Goal: Information Seeking & Learning: Learn about a topic

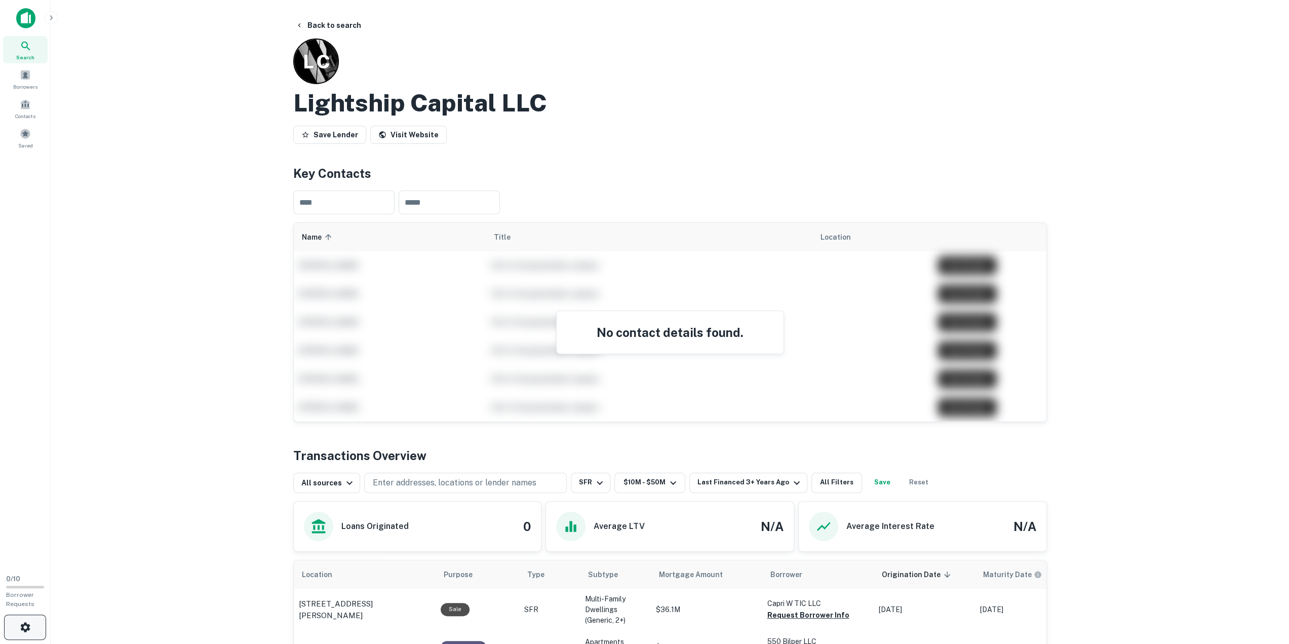
click at [24, 633] on icon "button" at bounding box center [25, 627] width 12 height 12
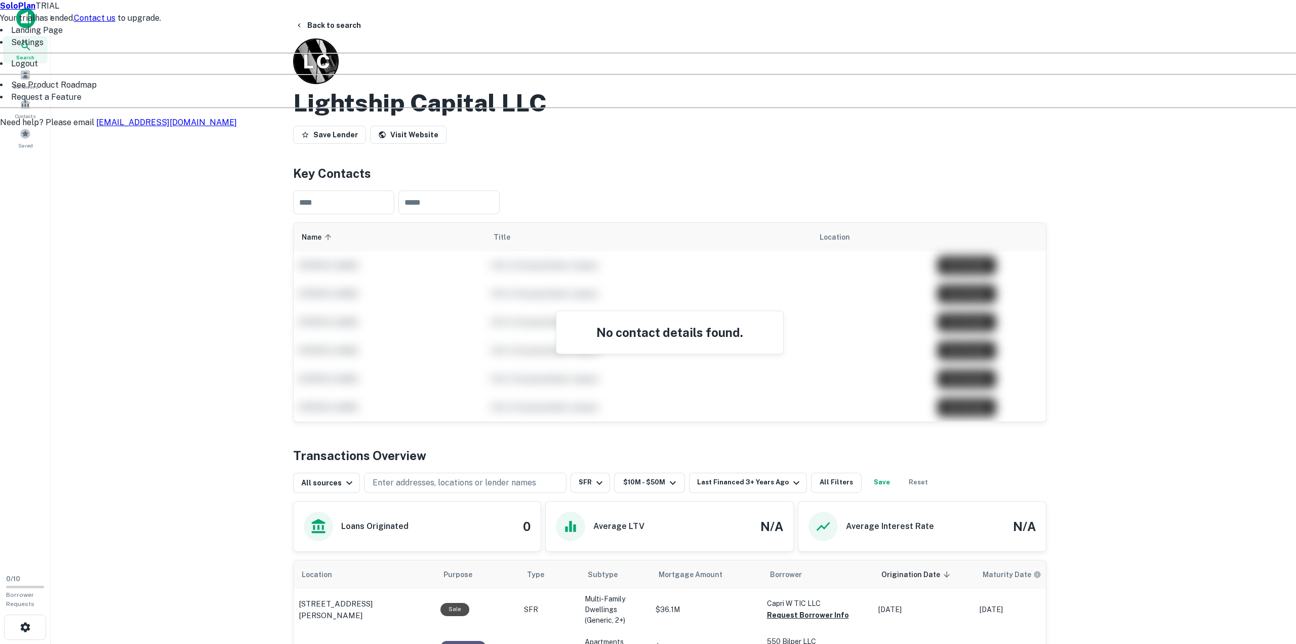
click at [302, 25] on div at bounding box center [648, 322] width 1296 height 644
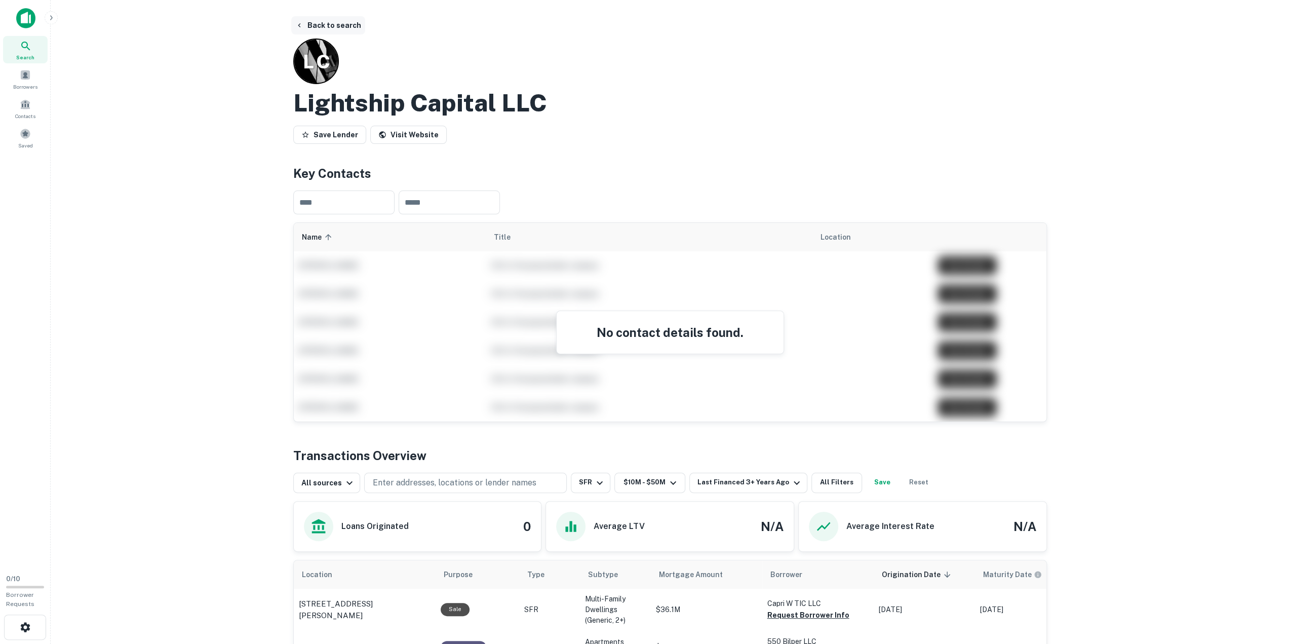
click at [332, 25] on button "Back to search" at bounding box center [328, 25] width 74 height 18
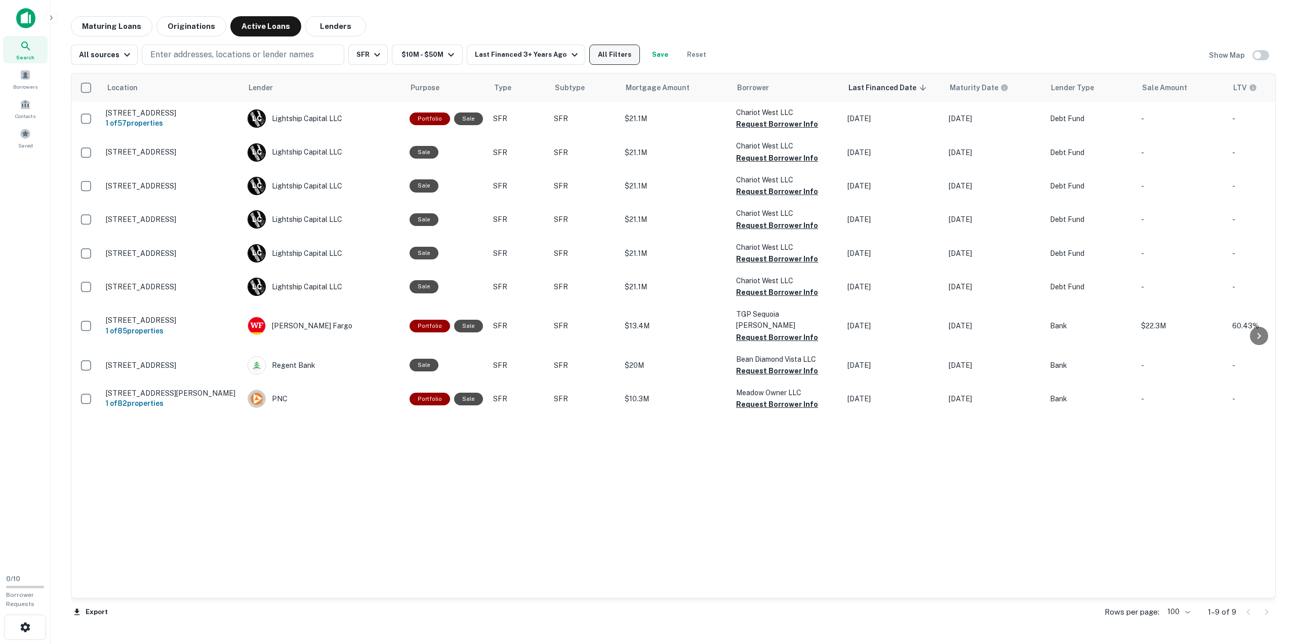
click at [616, 61] on button "All Filters" at bounding box center [614, 55] width 51 height 20
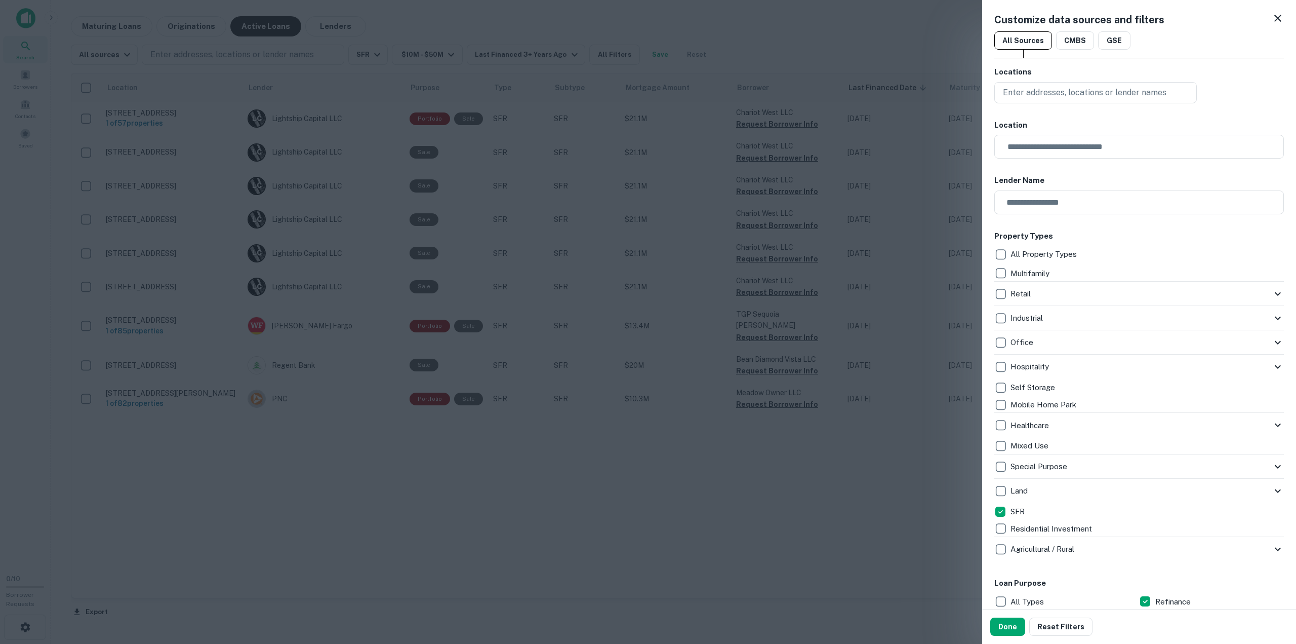
click at [1275, 17] on icon at bounding box center [1278, 18] width 12 height 12
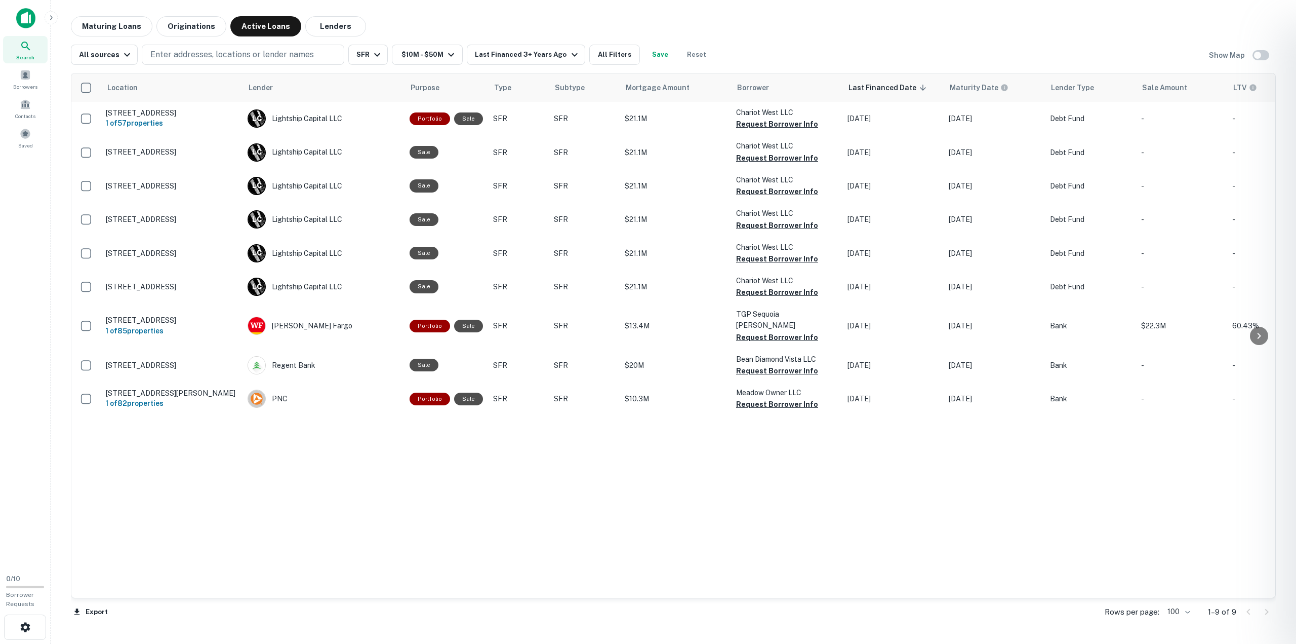
drag, startPoint x: 114, startPoint y: 27, endPoint x: 114, endPoint y: 22, distance: 5.6
click at [114, 27] on div at bounding box center [648, 322] width 1296 height 644
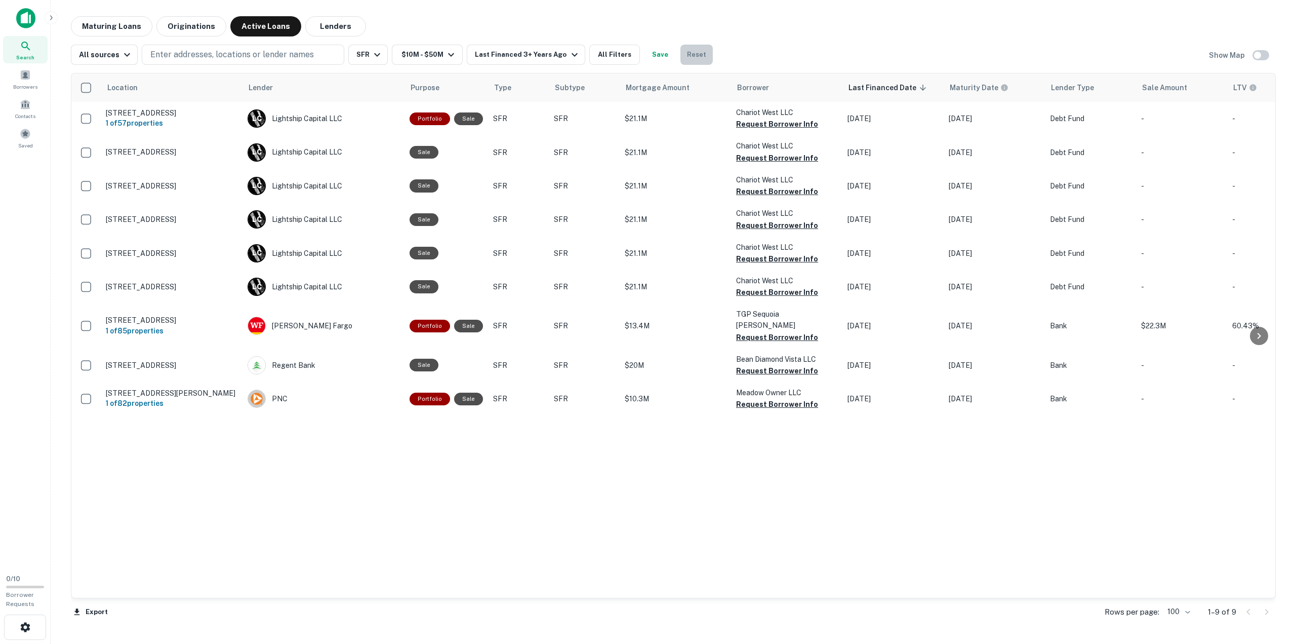
click at [687, 56] on button "Reset" at bounding box center [697, 55] width 32 height 20
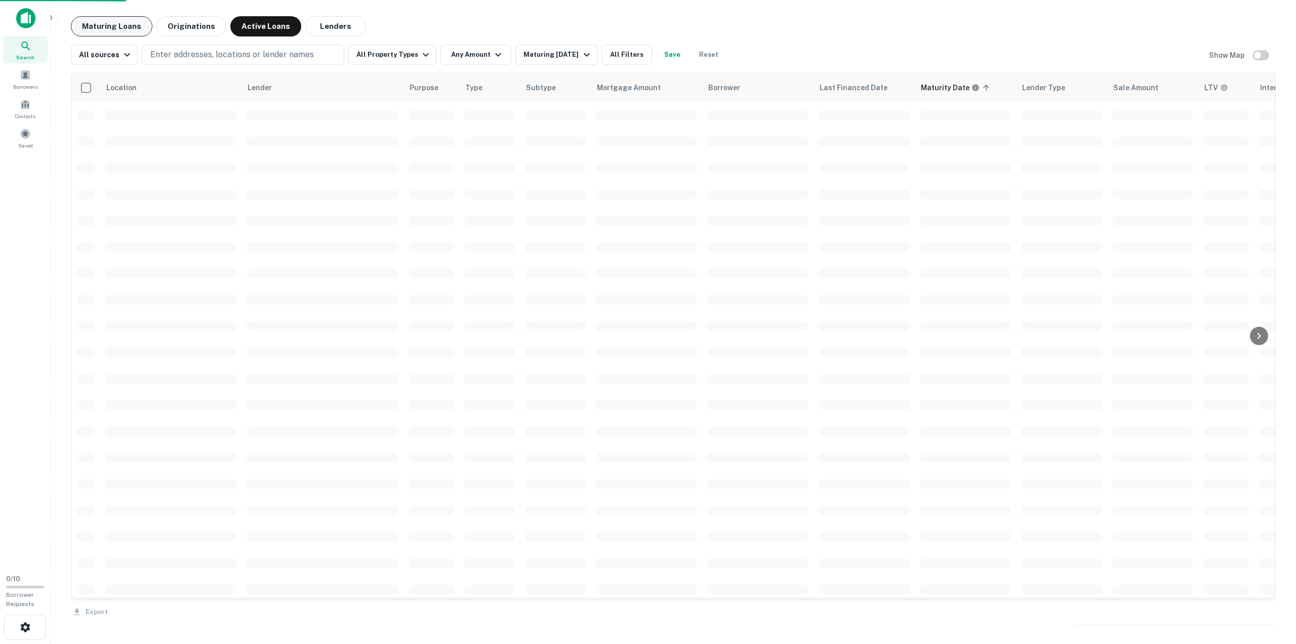
click at [104, 29] on button "Maturing Loans" at bounding box center [112, 26] width 82 height 20
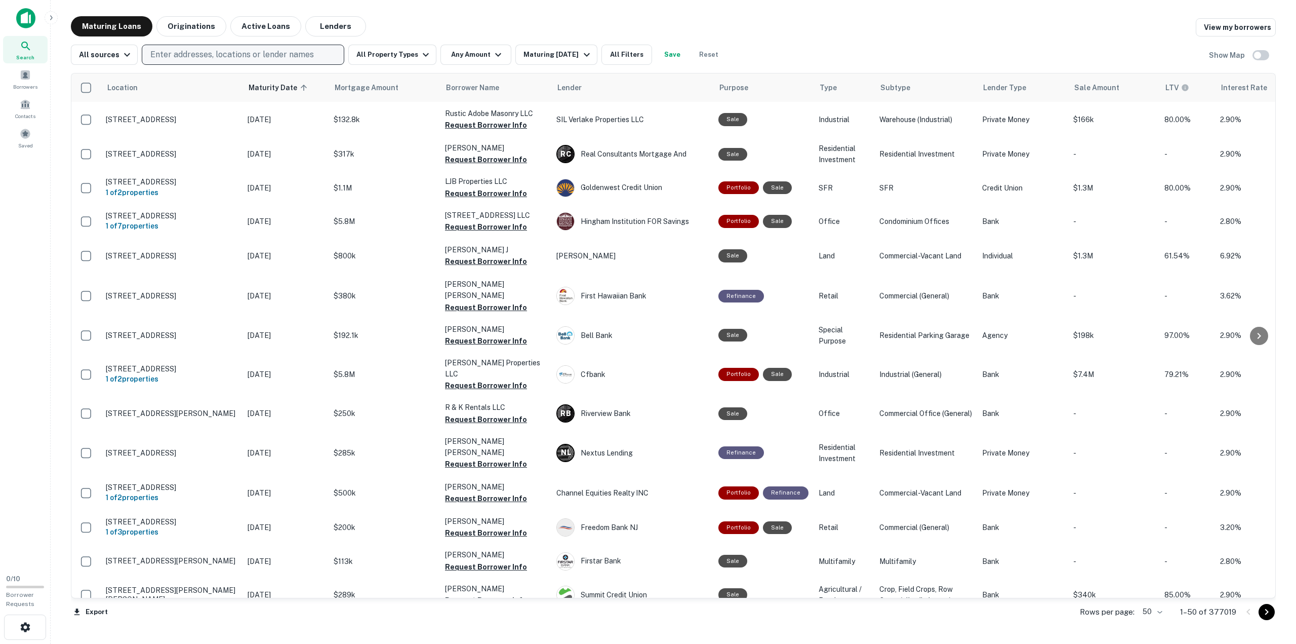
click at [196, 56] on p "Enter addresses, locations or lender names" at bounding box center [232, 55] width 164 height 12
click at [24, 11] on img at bounding box center [25, 18] width 19 height 20
click at [23, 16] on img at bounding box center [25, 18] width 19 height 20
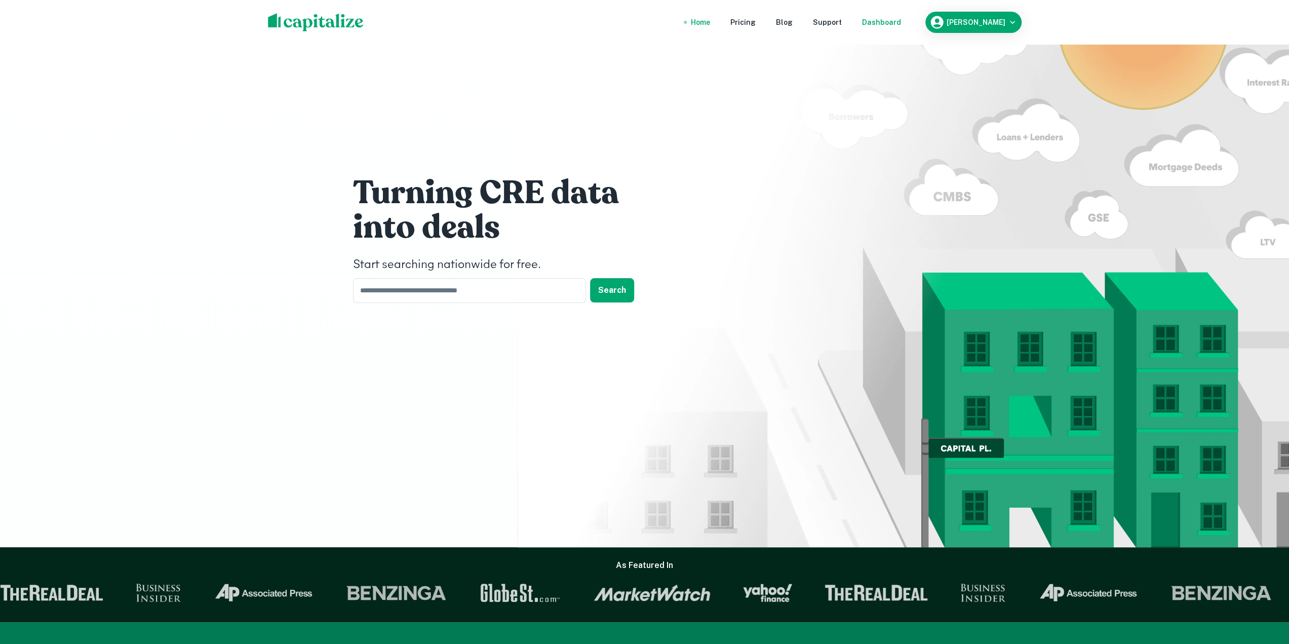
click at [865, 21] on div "Dashboard" at bounding box center [881, 22] width 39 height 11
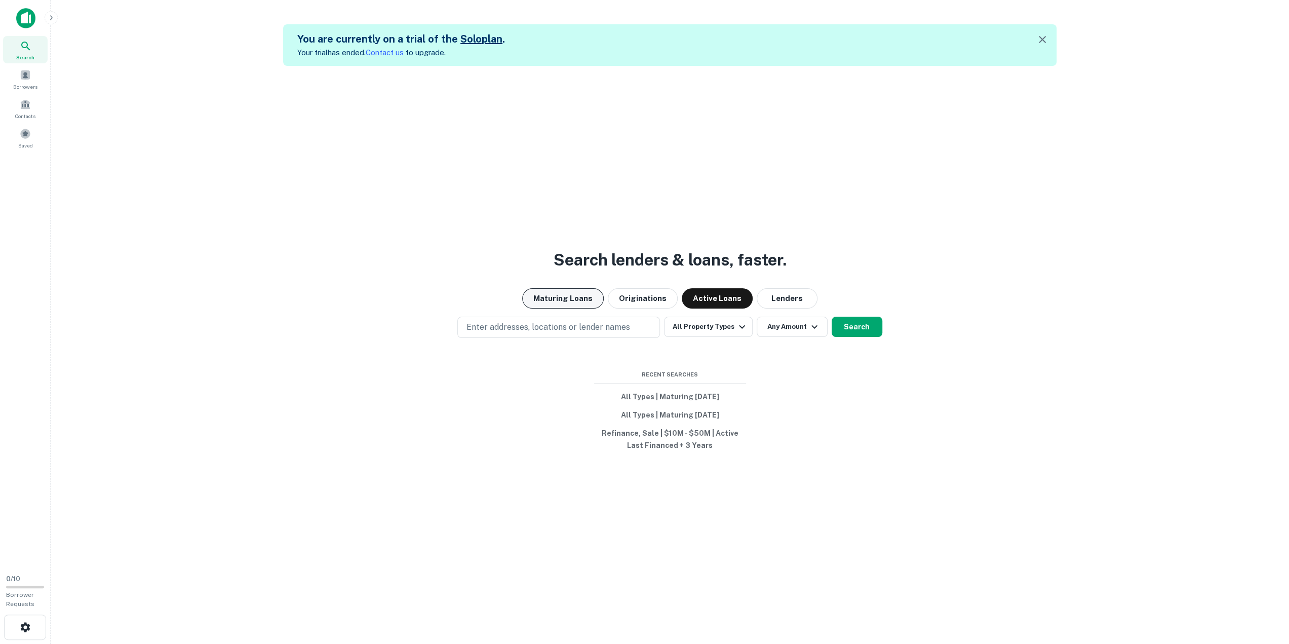
click at [549, 299] on button "Maturing Loans" at bounding box center [563, 298] width 82 height 20
click at [631, 296] on button "Originations" at bounding box center [643, 298] width 70 height 20
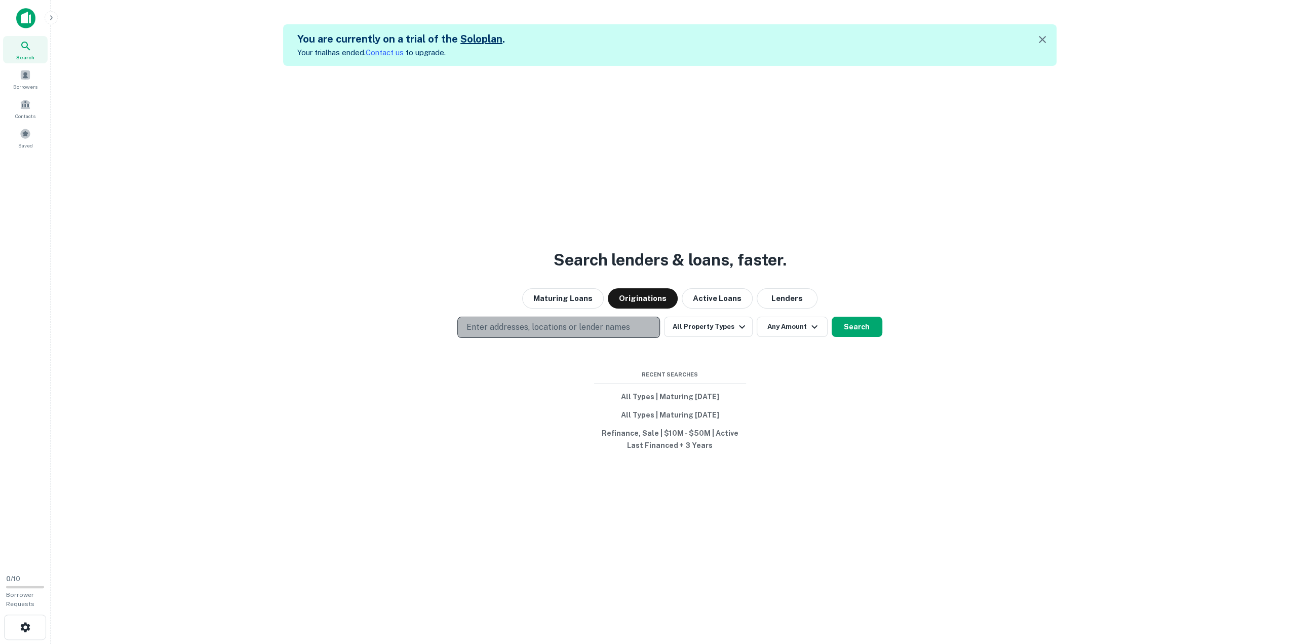
click at [492, 328] on p "Enter addresses, locations or lender names" at bounding box center [548, 327] width 164 height 12
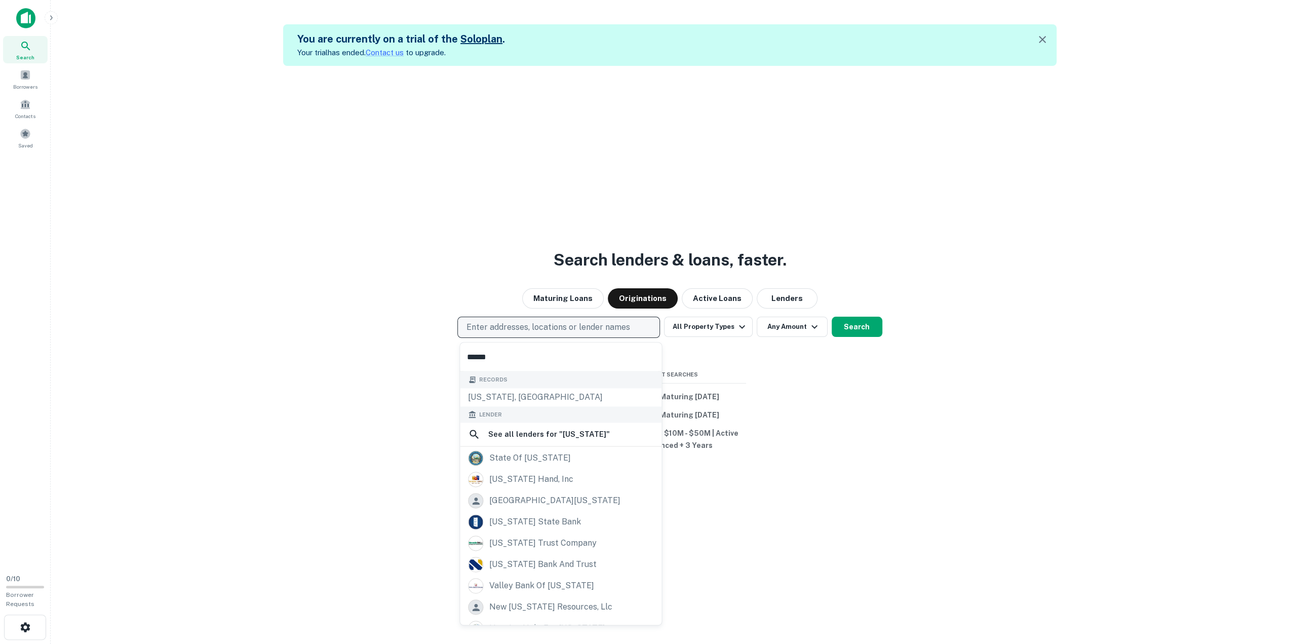
type input "******"
click at [494, 327] on p "Enter addresses, locations or lender names" at bounding box center [548, 327] width 164 height 12
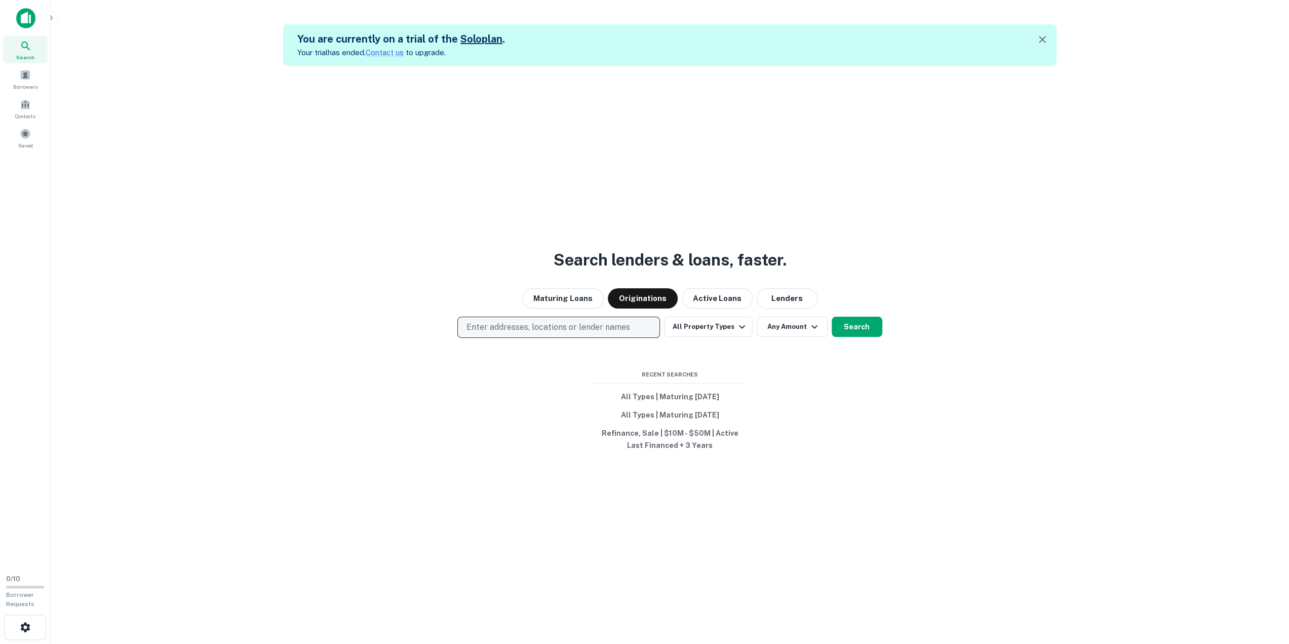
click at [525, 326] on p "Enter addresses, locations or lender names" at bounding box center [548, 327] width 164 height 12
type input "*"
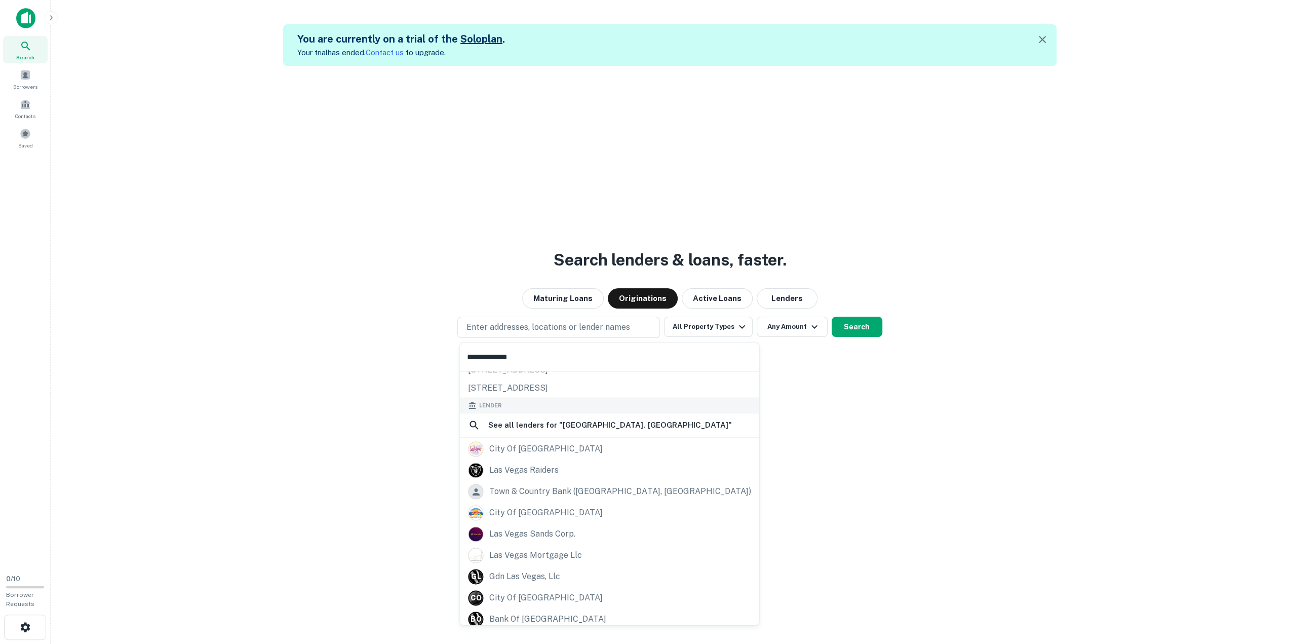
scroll to position [54, 0]
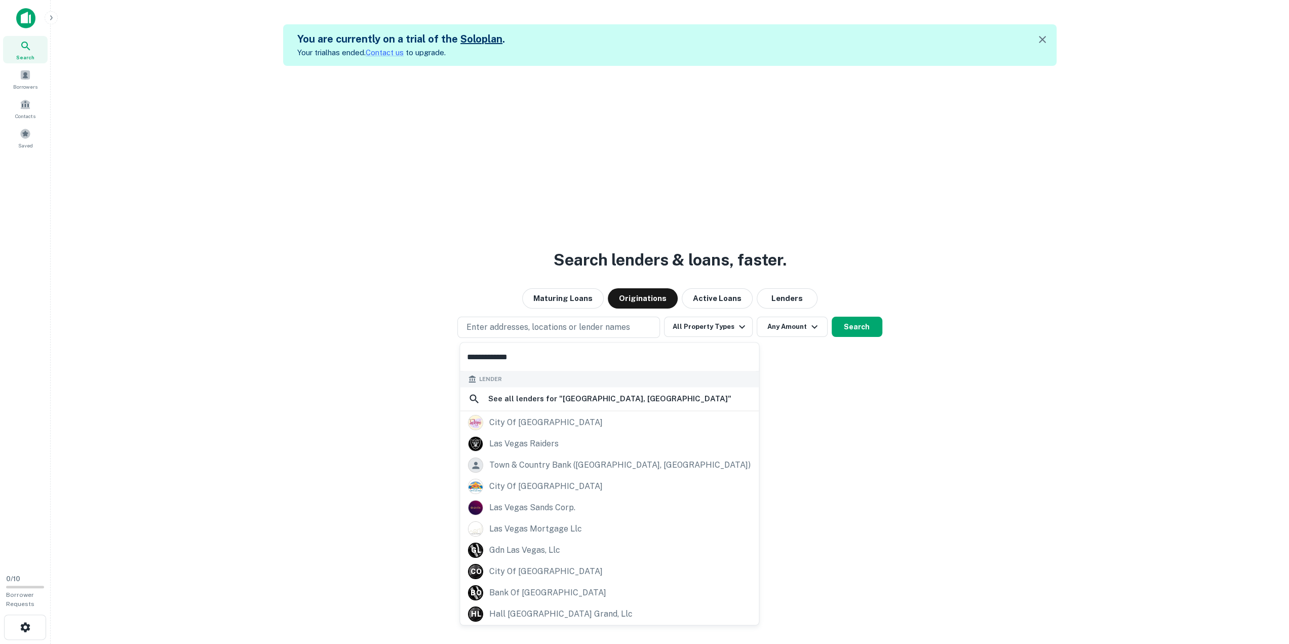
type input "**********"
click at [26, 16] on img at bounding box center [25, 18] width 19 height 20
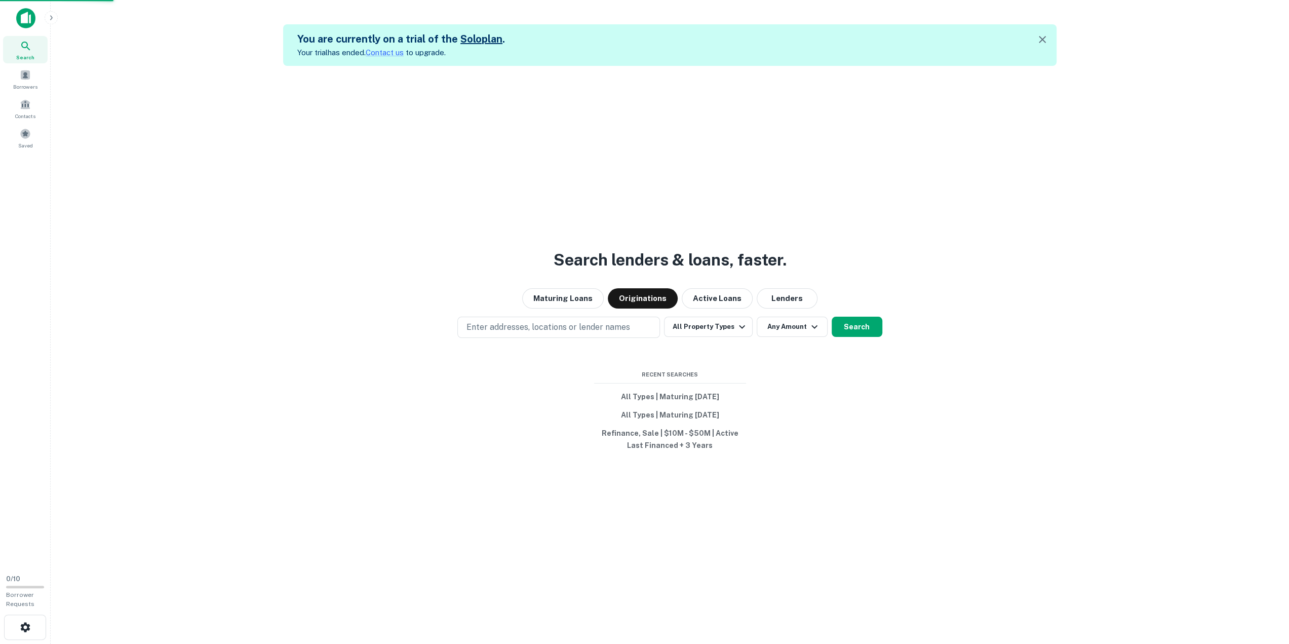
click at [26, 16] on img at bounding box center [25, 18] width 19 height 20
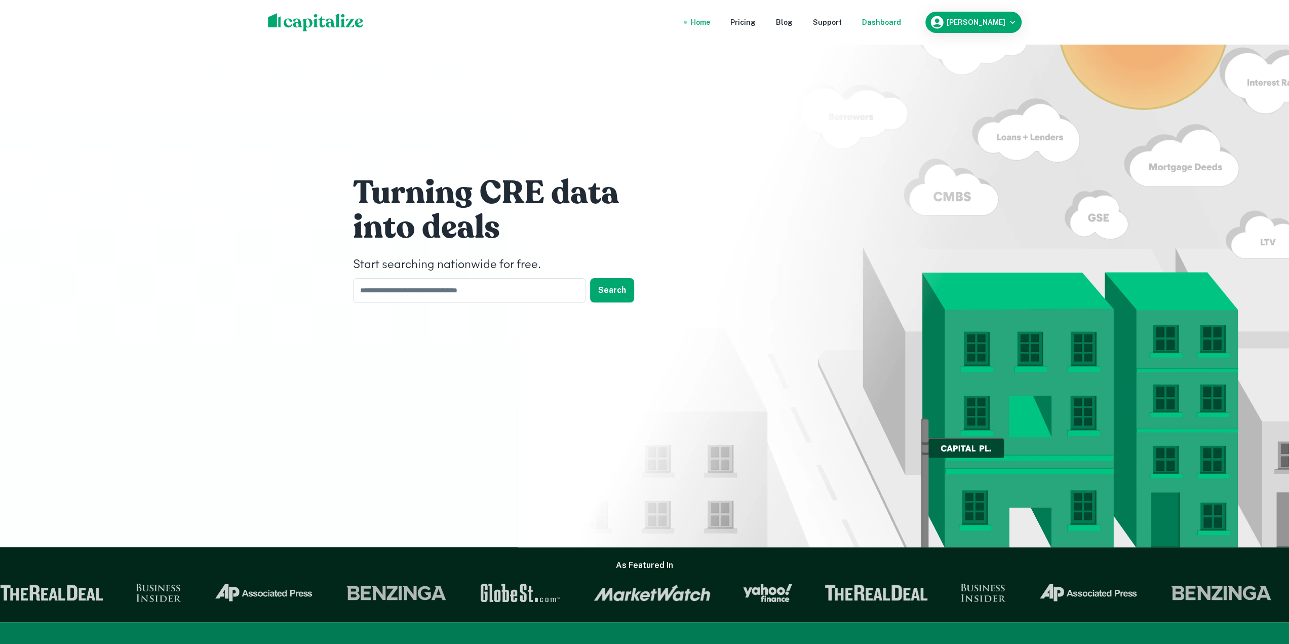
click at [869, 18] on div "Dashboard" at bounding box center [881, 22] width 39 height 11
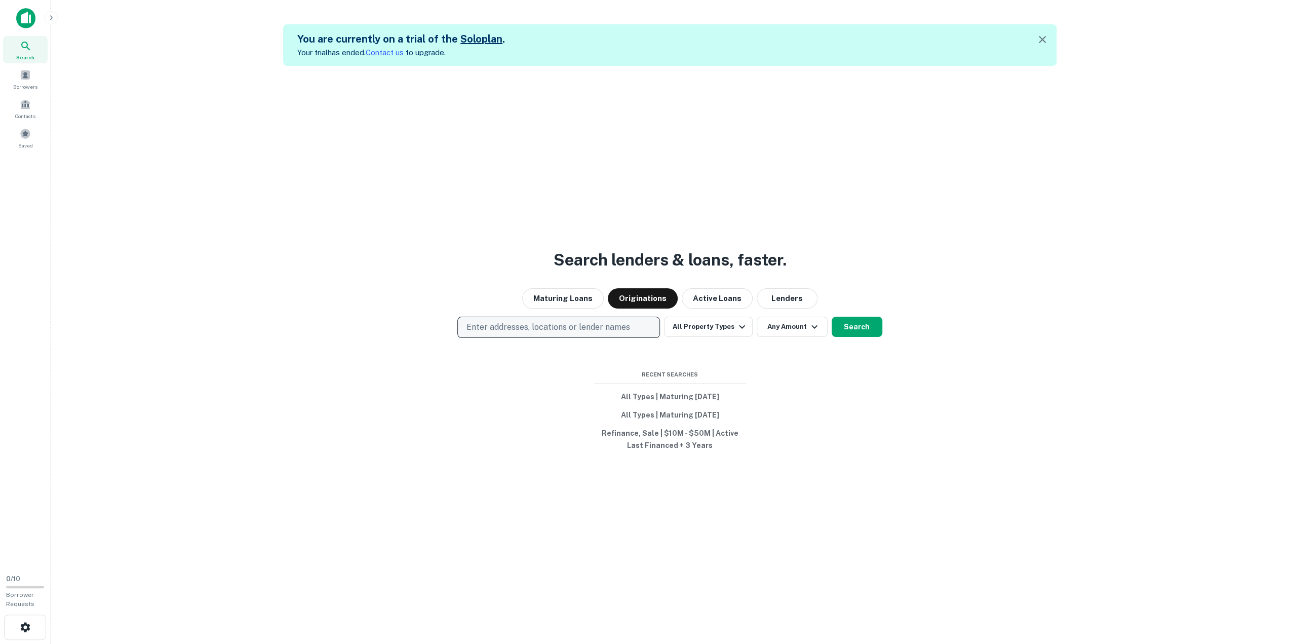
click at [501, 327] on p "Enter addresses, locations or lender names" at bounding box center [548, 327] width 164 height 12
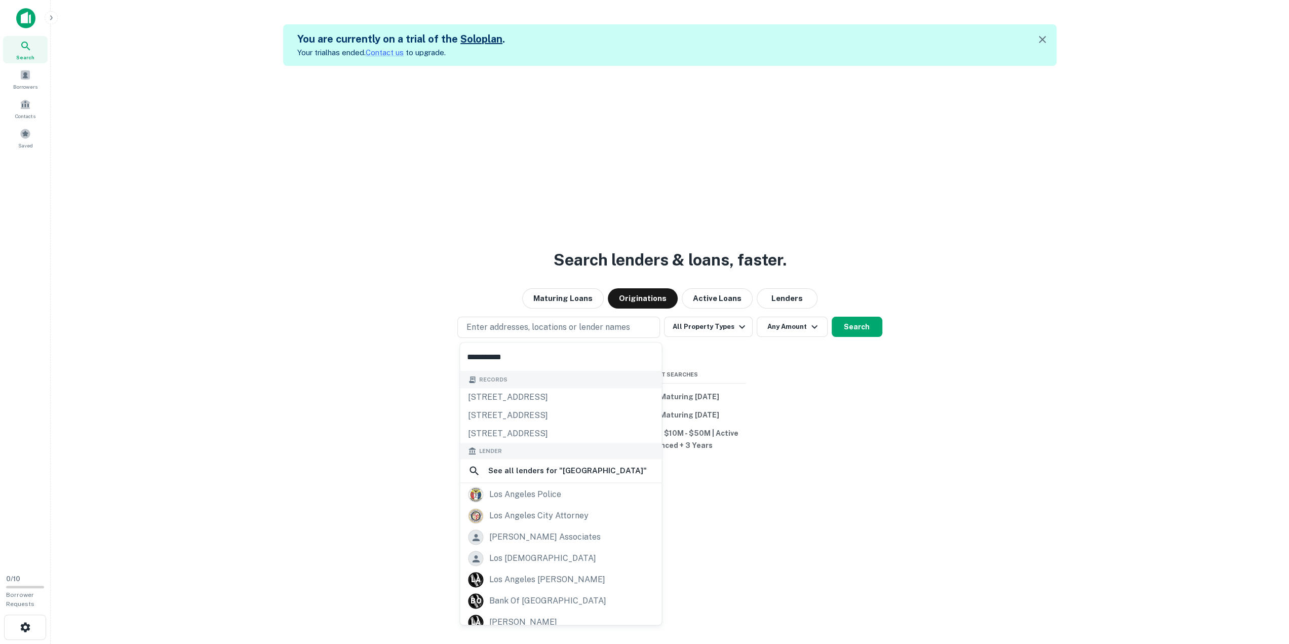
type input "**********"
